Goal: Transaction & Acquisition: Purchase product/service

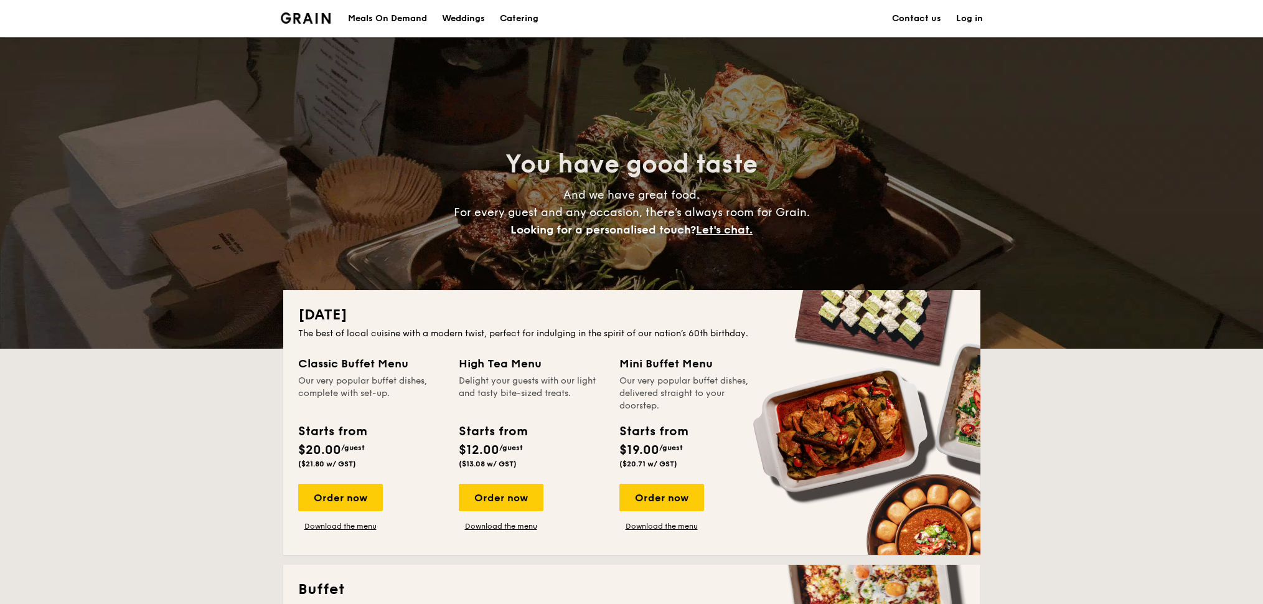
click at [526, 19] on h1 "Catering" at bounding box center [519, 18] width 39 height 37
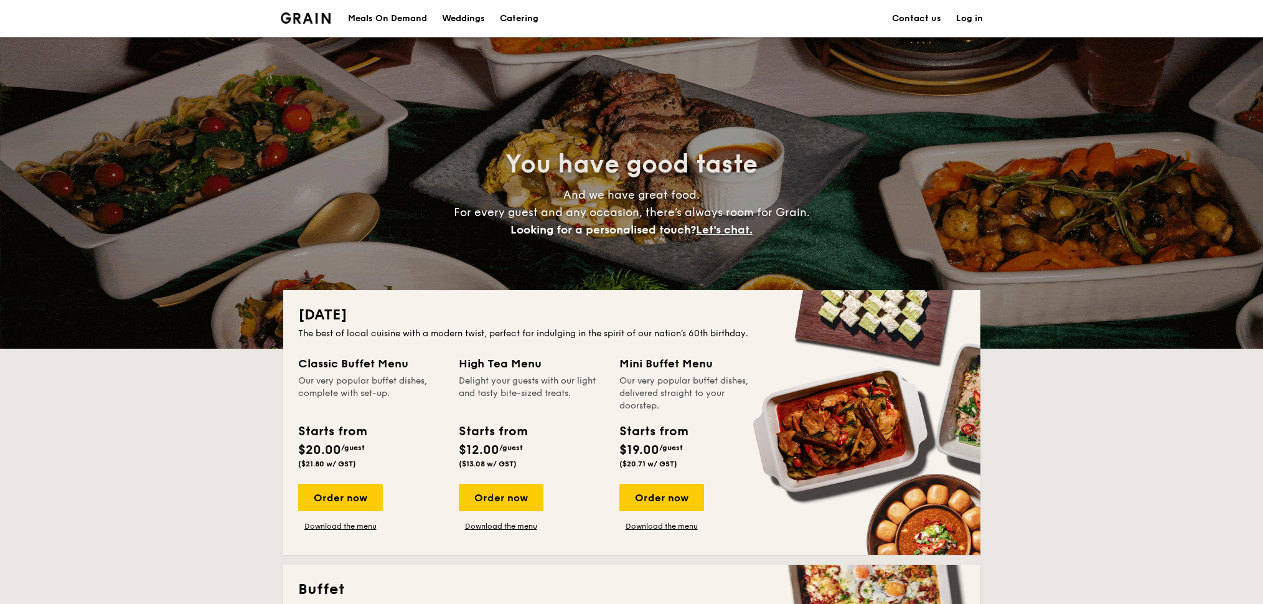
click at [519, 19] on h1 "Catering" at bounding box center [519, 18] width 39 height 37
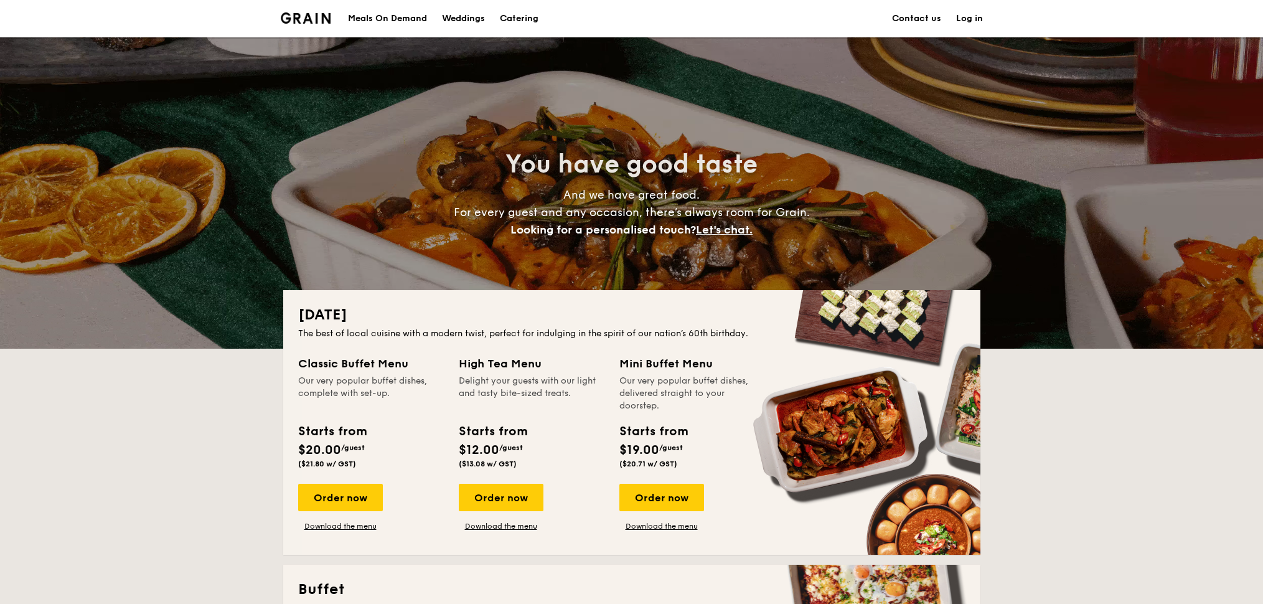
click at [318, 19] on img at bounding box center [306, 17] width 50 height 11
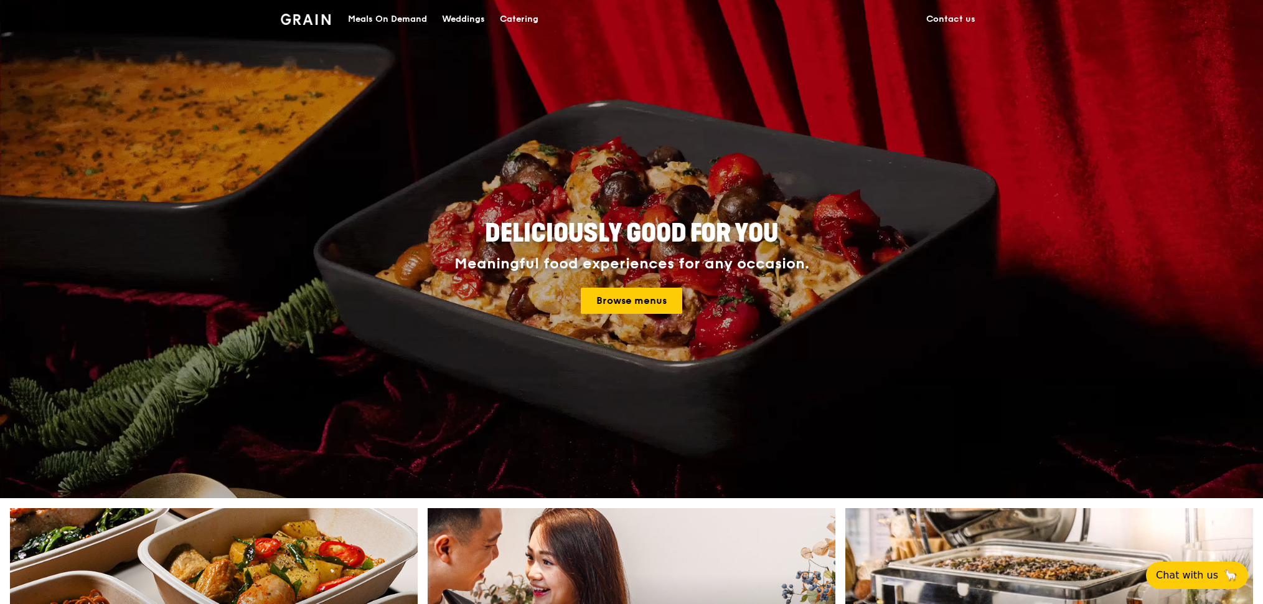
click at [399, 19] on div "Meals On Demand" at bounding box center [387, 19] width 79 height 37
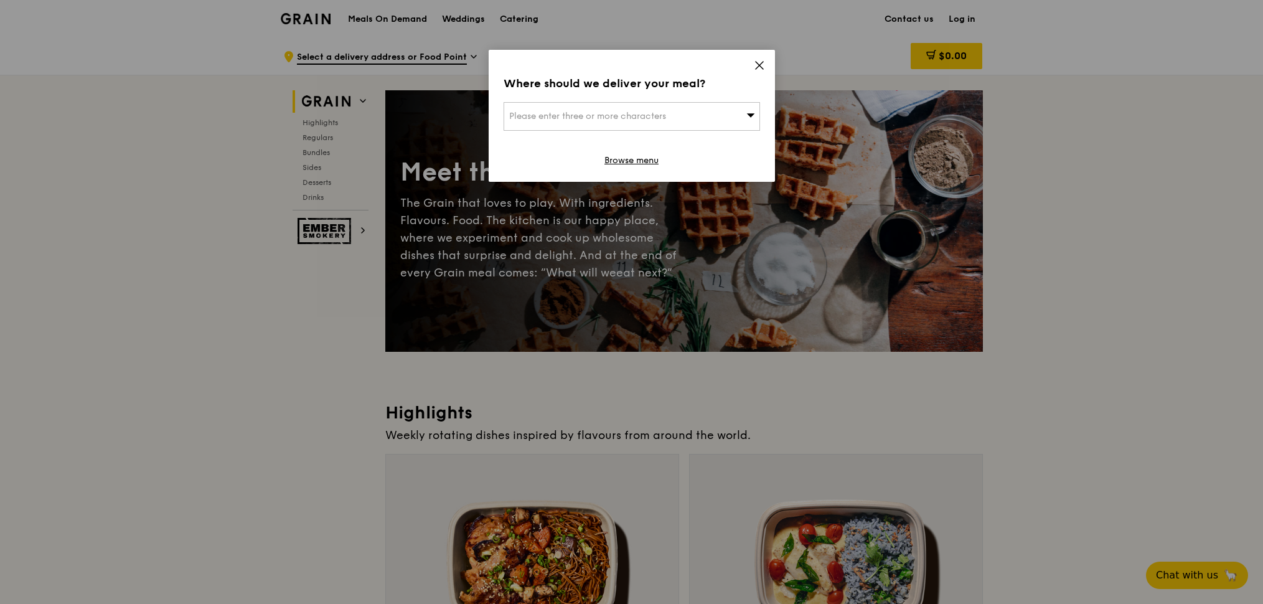
click at [759, 64] on icon at bounding box center [759, 65] width 11 height 11
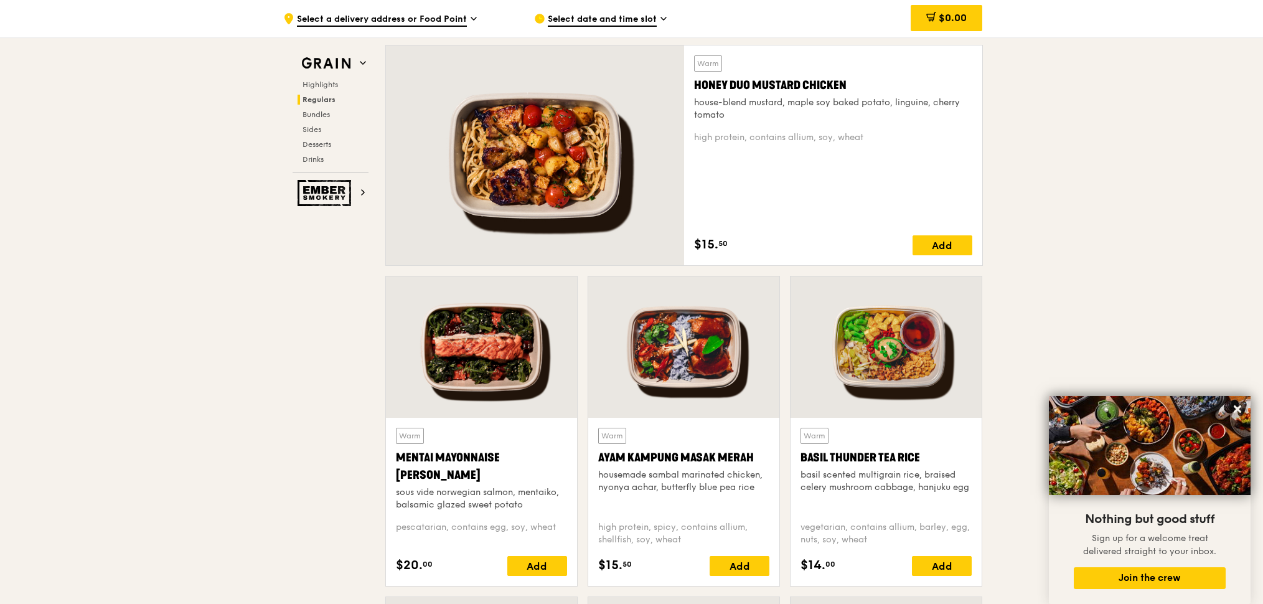
scroll to position [883, 0]
